Goal: Find specific page/section: Find specific page/section

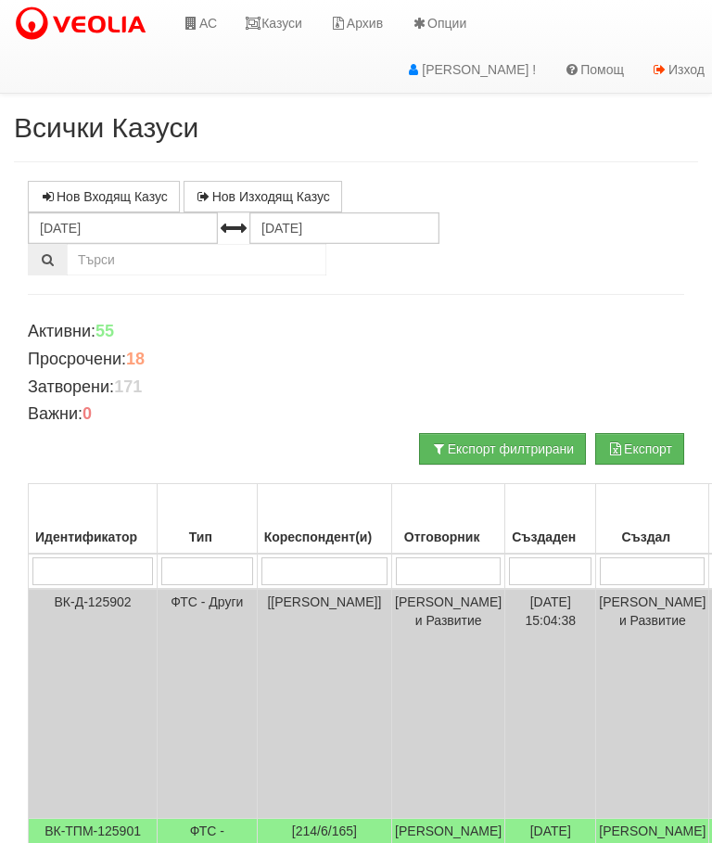
scroll to position [-9, 0]
click at [282, 17] on link "Казуси" at bounding box center [273, 23] width 85 height 46
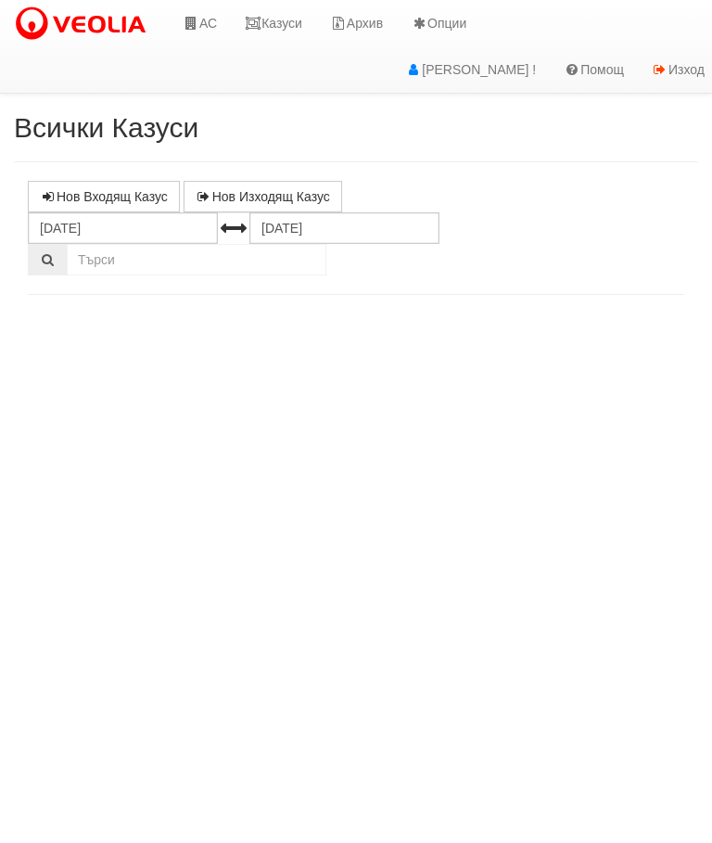
select select "10"
select select "1"
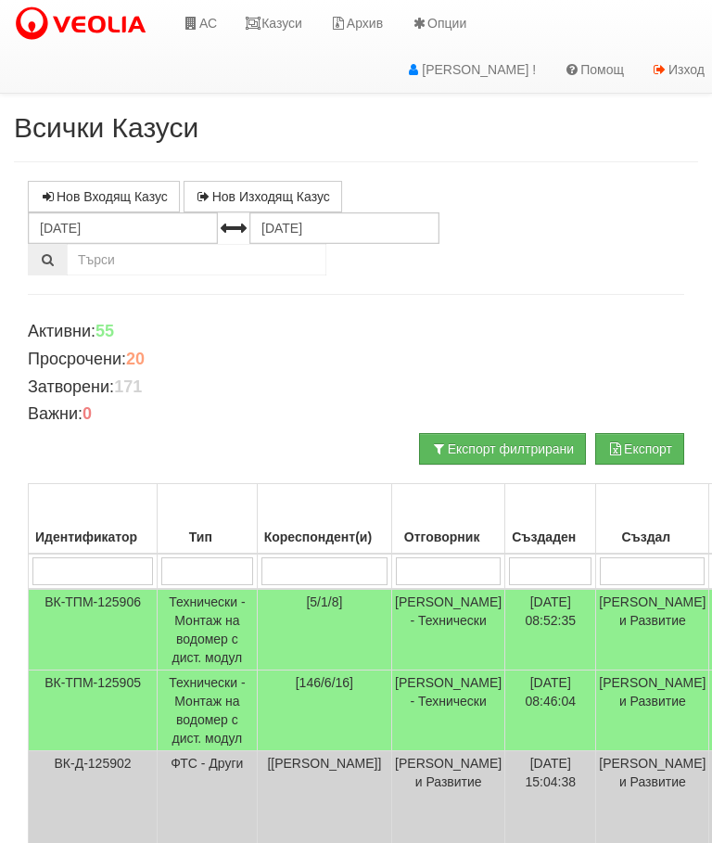
click at [294, 19] on link "Казуси" at bounding box center [273, 23] width 85 height 46
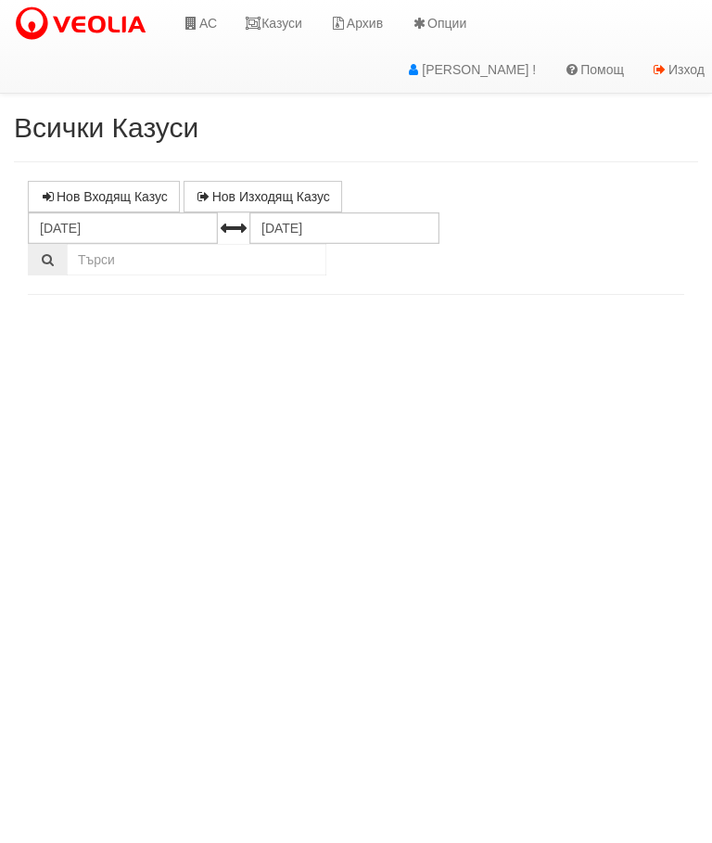
select select "10"
select select "1"
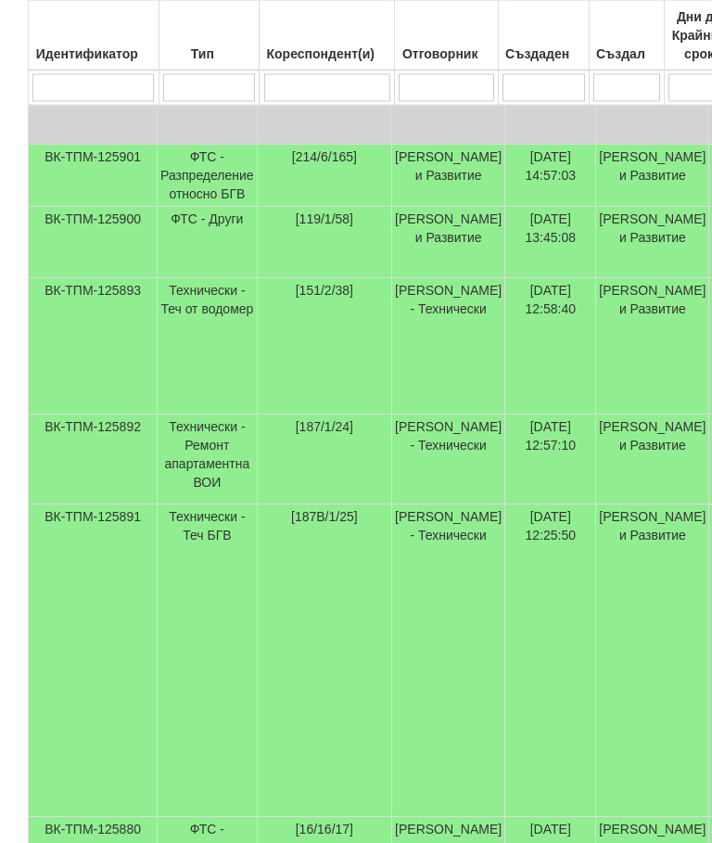
scroll to position [1069, 0]
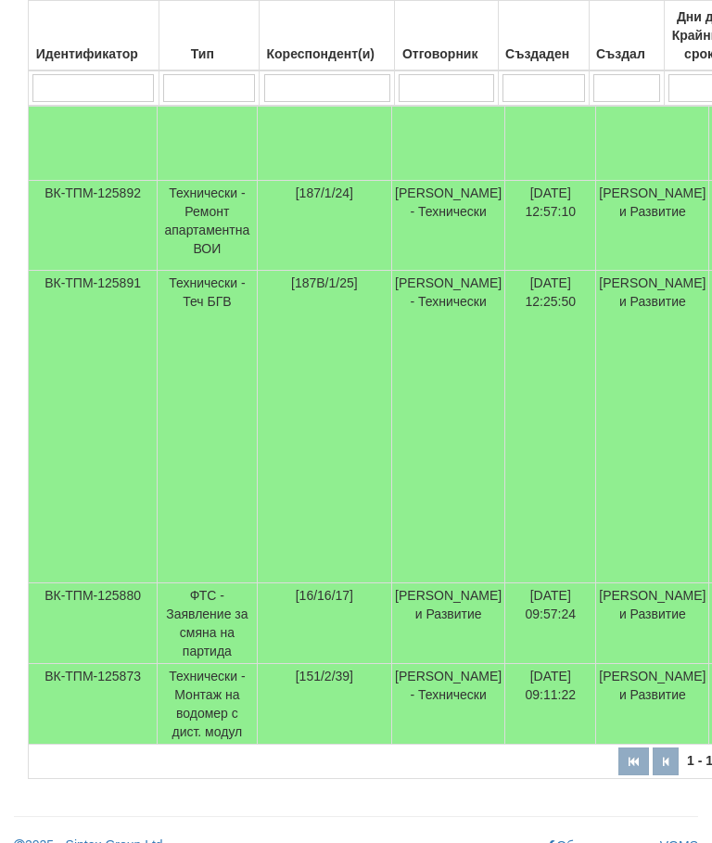
click at [60, 551] on td "ВК-ТПМ-125891" at bounding box center [93, 427] width 129 height 312
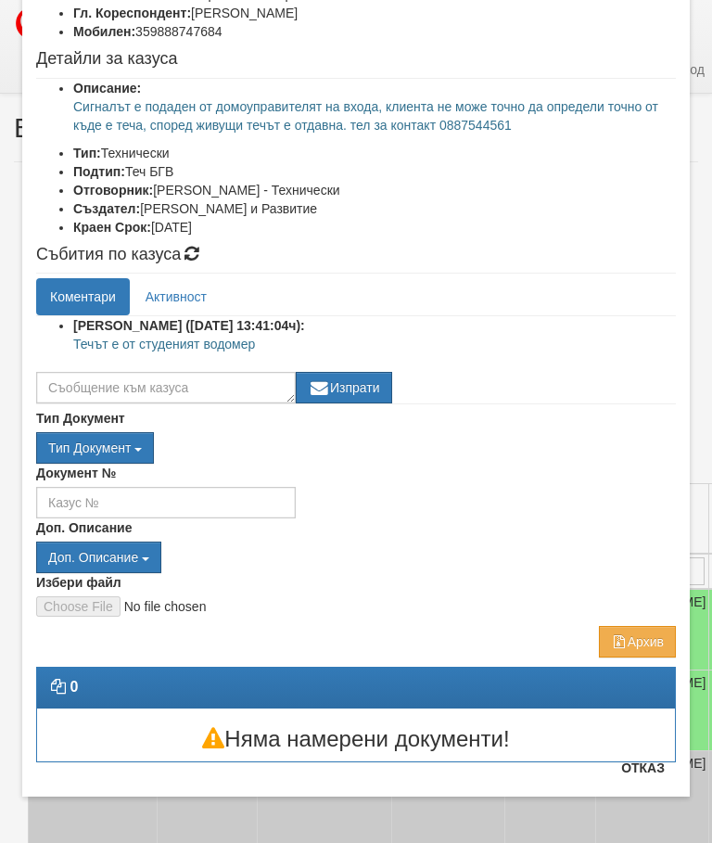
scroll to position [171, 0]
click at [653, 768] on button "Отказ" at bounding box center [643, 768] width 66 height 30
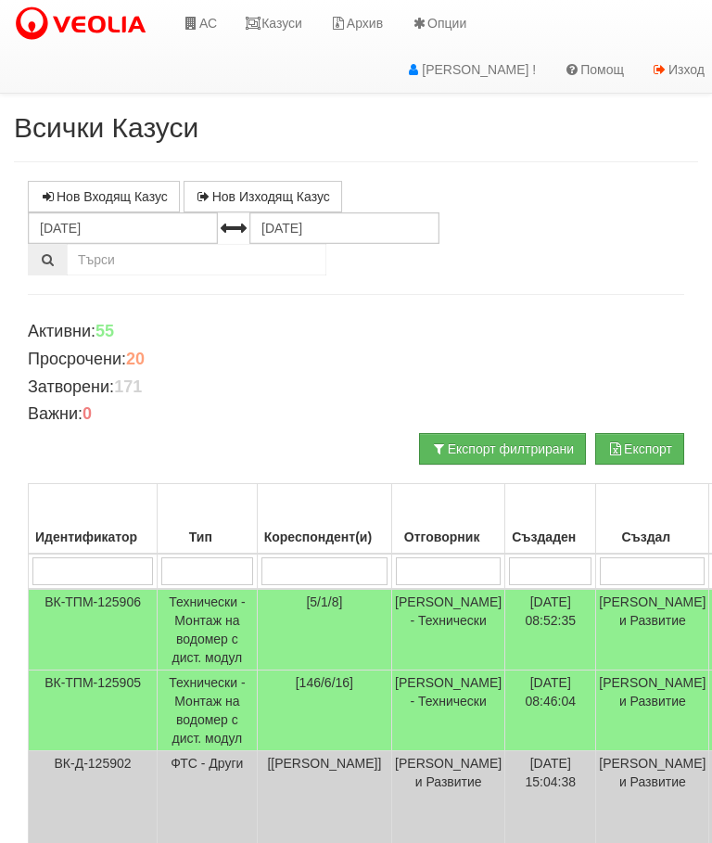
click at [439, 569] on input "search" at bounding box center [448, 571] width 105 height 28
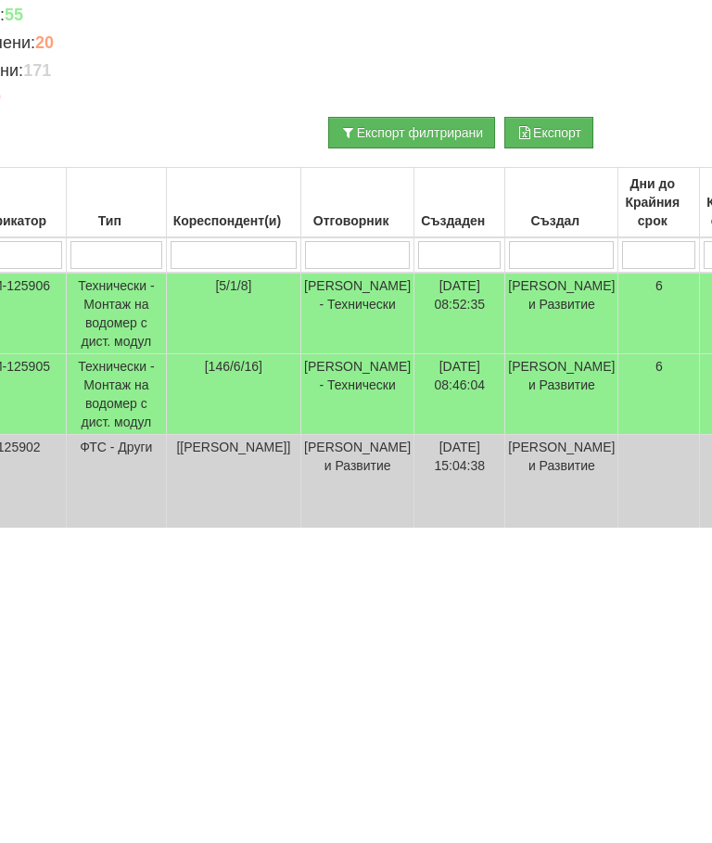
type input "С"
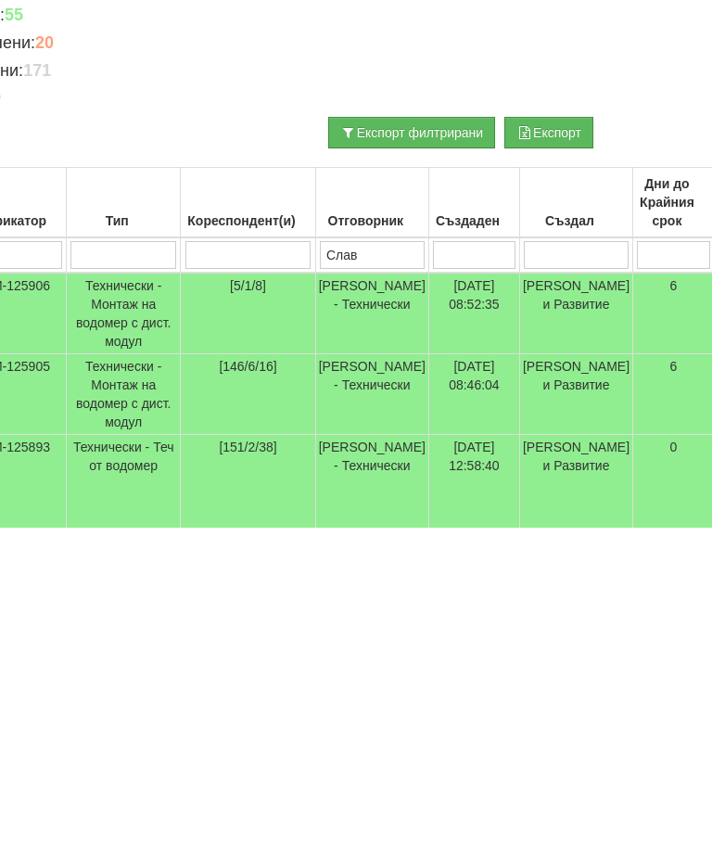
type input "Слави"
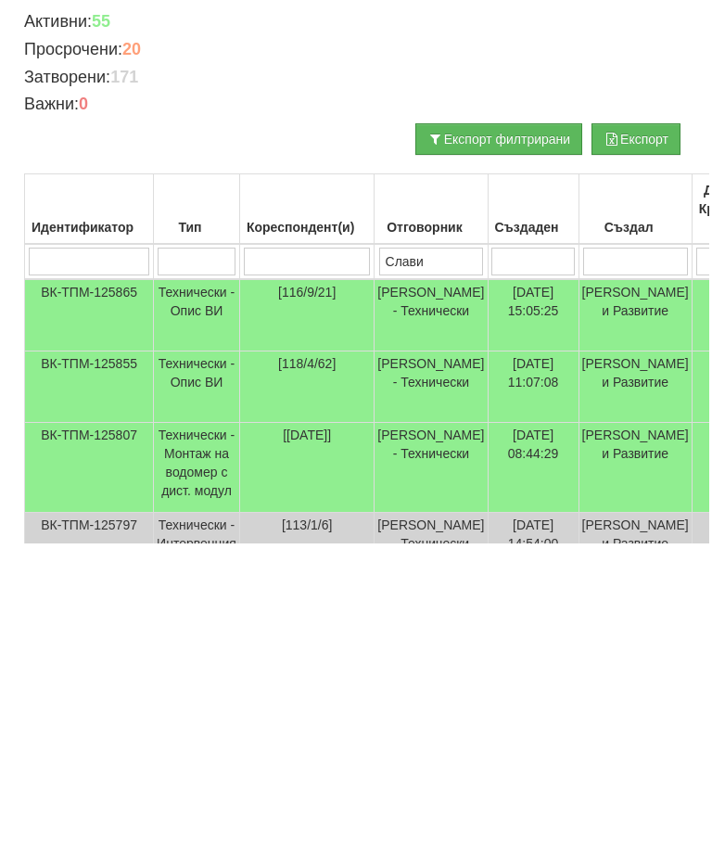
scroll to position [0, 0]
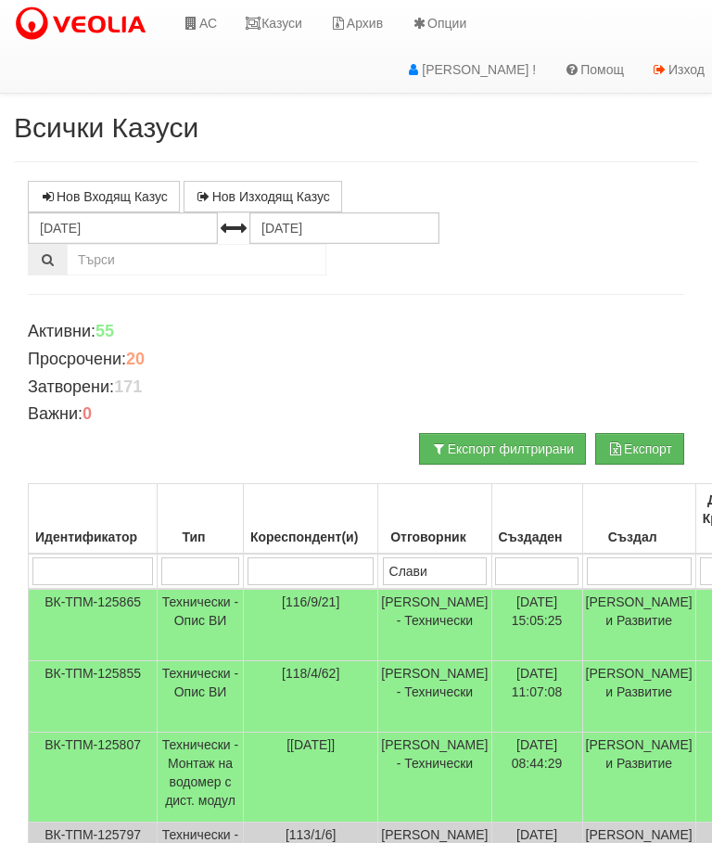
type input "Слави"
click at [265, 14] on link "Казуси" at bounding box center [273, 23] width 85 height 46
